Goal: Navigation & Orientation: Find specific page/section

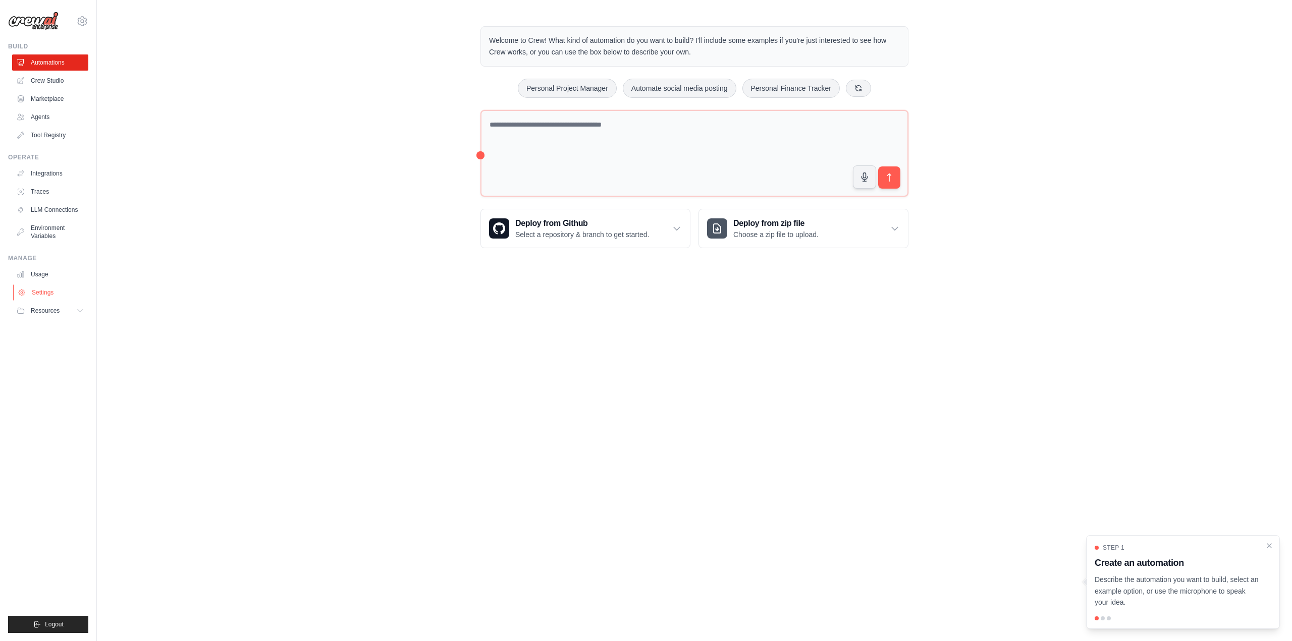
click at [35, 292] on link "Settings" at bounding box center [51, 293] width 76 height 16
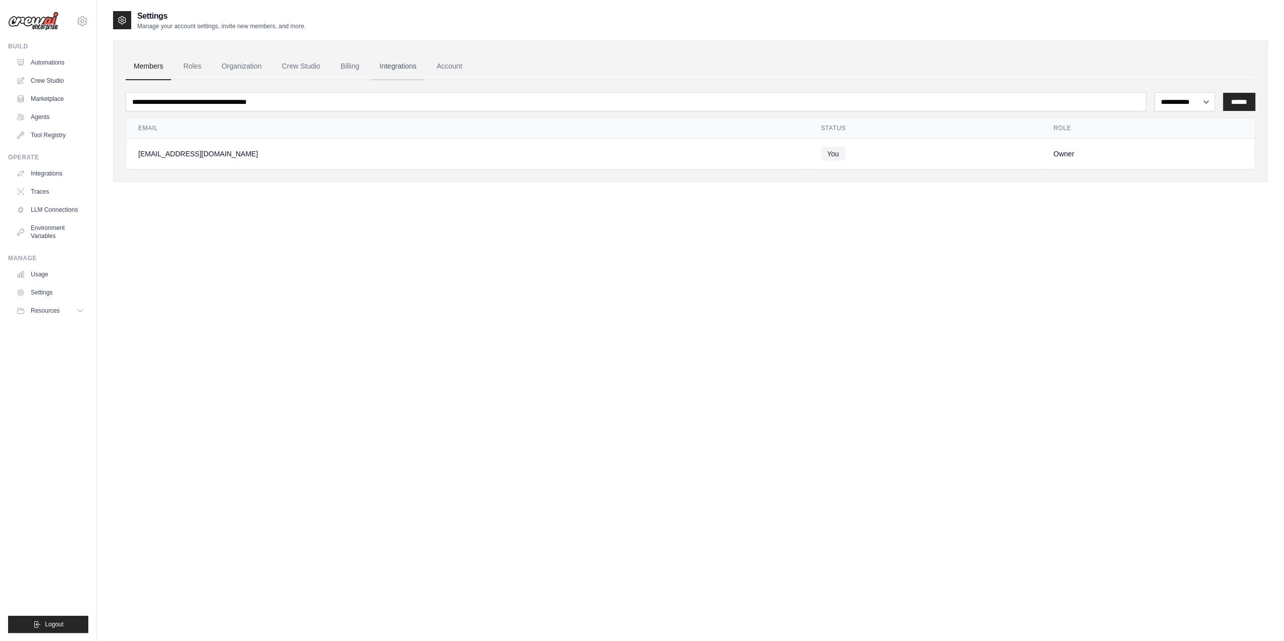
click at [399, 64] on link "Integrations" at bounding box center [397, 66] width 53 height 27
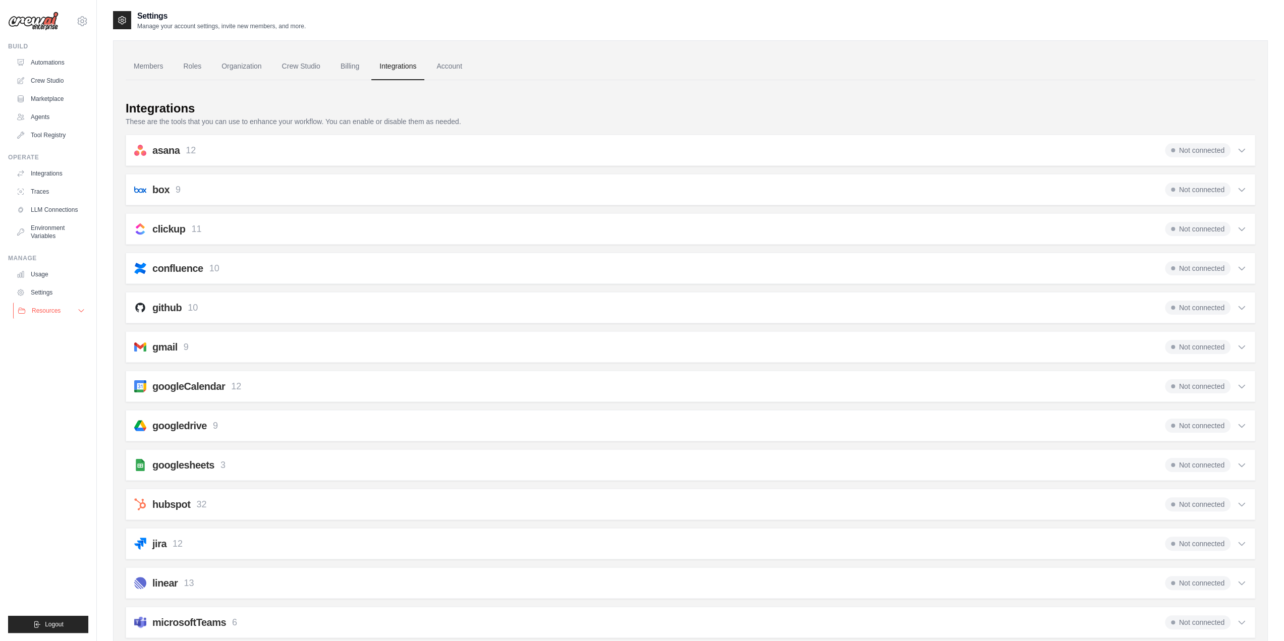
click at [47, 307] on span "Resources" at bounding box center [46, 311] width 29 height 8
click at [81, 20] on icon at bounding box center [82, 21] width 3 height 3
click at [56, 69] on link "Settings" at bounding box center [82, 68] width 89 height 18
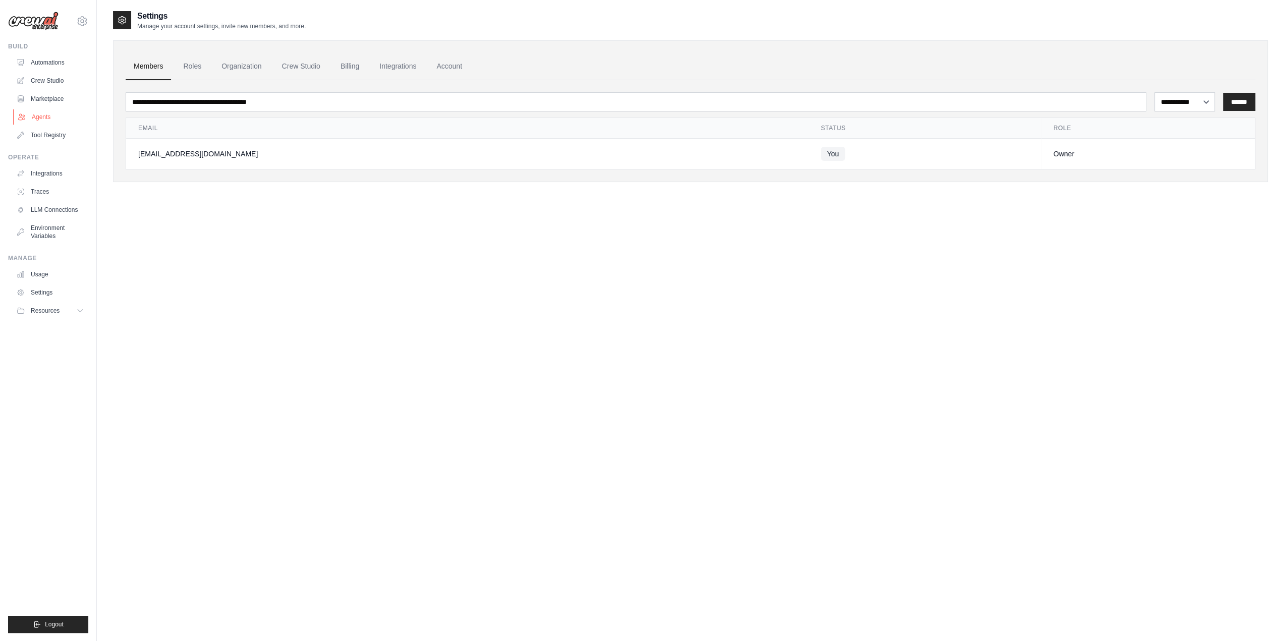
click at [40, 113] on link "Agents" at bounding box center [51, 117] width 76 height 16
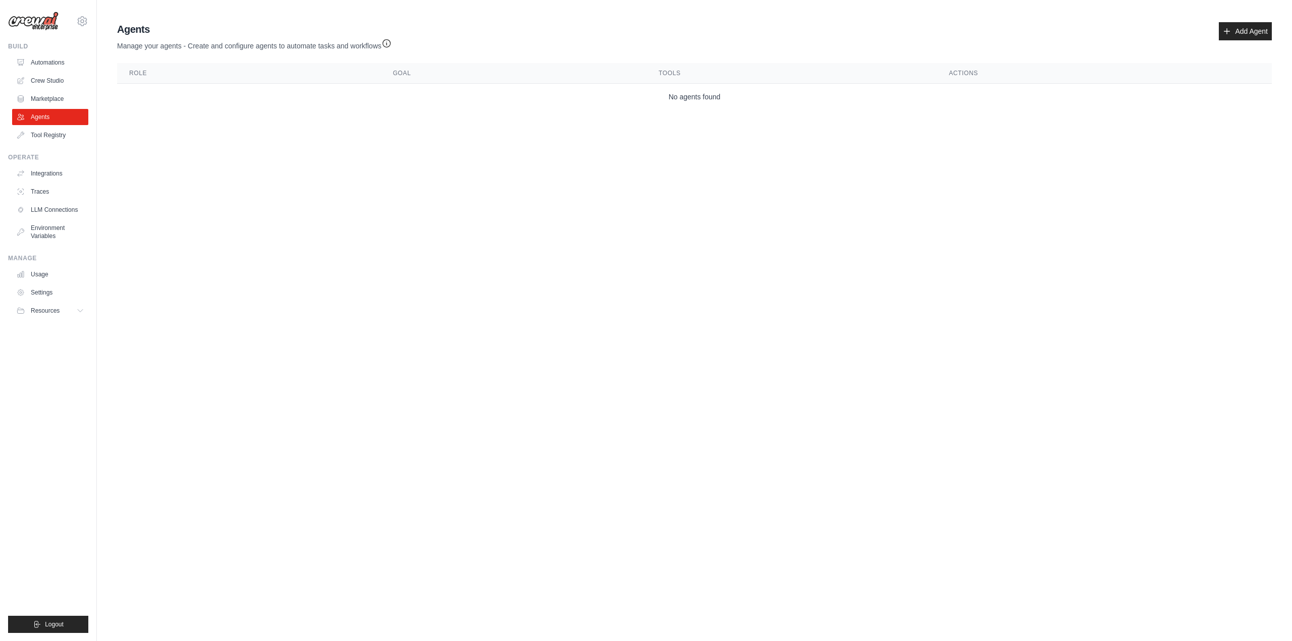
click at [34, 22] on img at bounding box center [33, 21] width 50 height 19
